Goal: Task Accomplishment & Management: Manage account settings

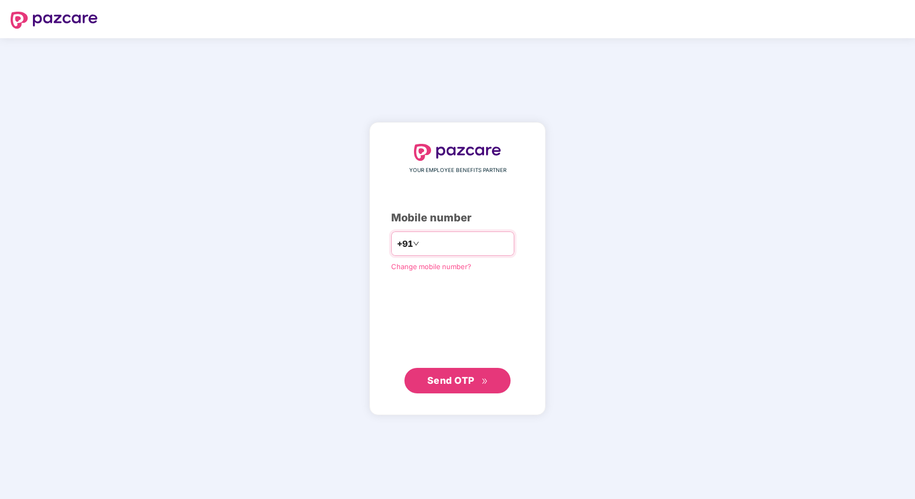
click at [440, 241] on input "number" at bounding box center [464, 243] width 87 height 17
type input "**********"
click at [463, 392] on button "Send OTP" at bounding box center [457, 380] width 106 height 25
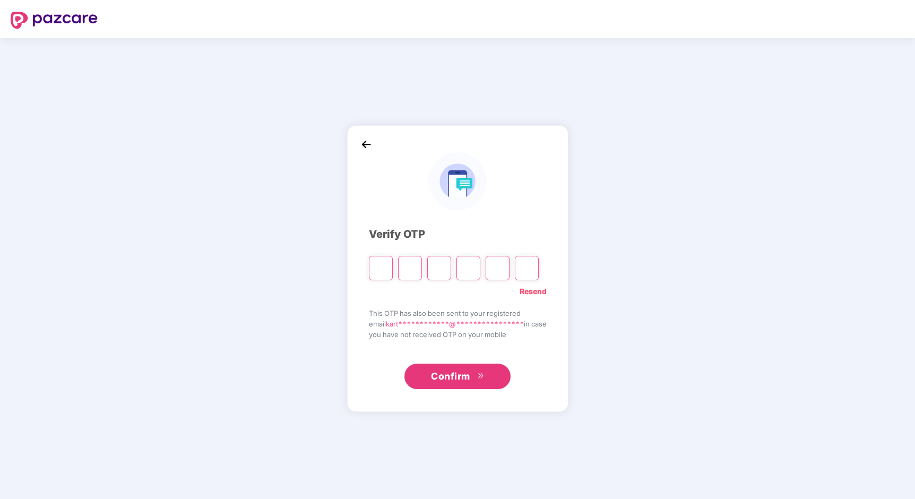
type input "*"
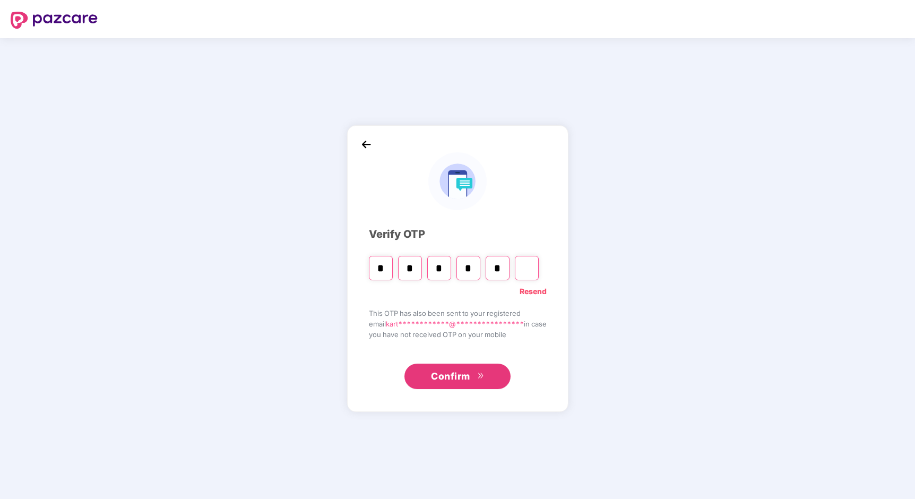
type input "*"
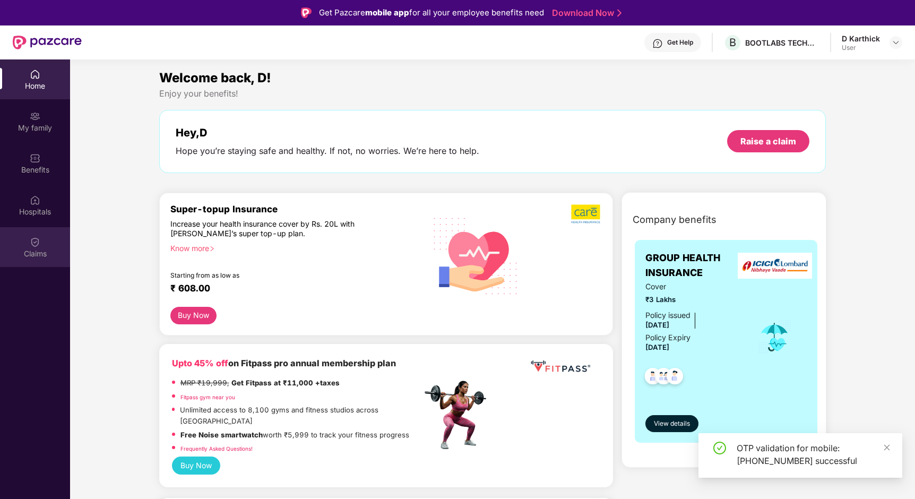
click at [40, 254] on div "Claims" at bounding box center [35, 253] width 70 height 11
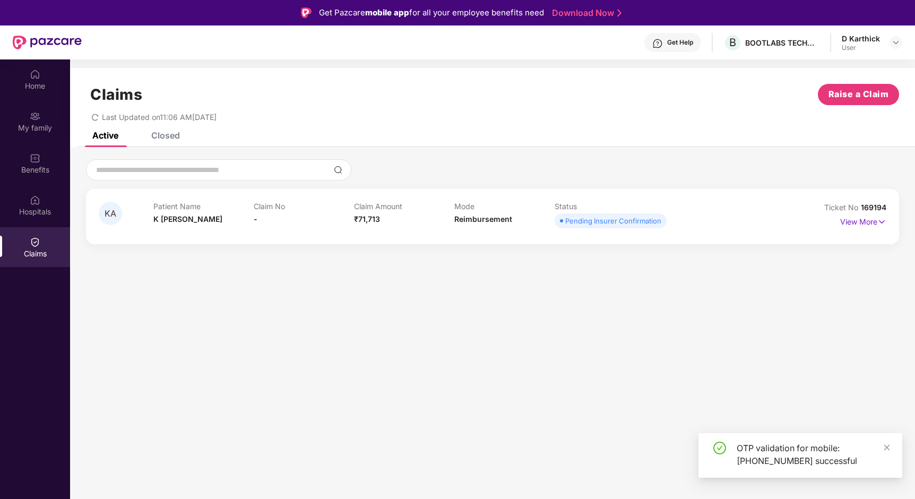
click at [892, 447] on div "OTP validation for mobile: [PHONE_NUMBER] successful" at bounding box center [800, 455] width 204 height 45
click at [889, 446] on icon "close" at bounding box center [886, 447] width 7 height 7
click at [883, 224] on img at bounding box center [881, 222] width 9 height 12
